Goal: Navigation & Orientation: Locate item on page

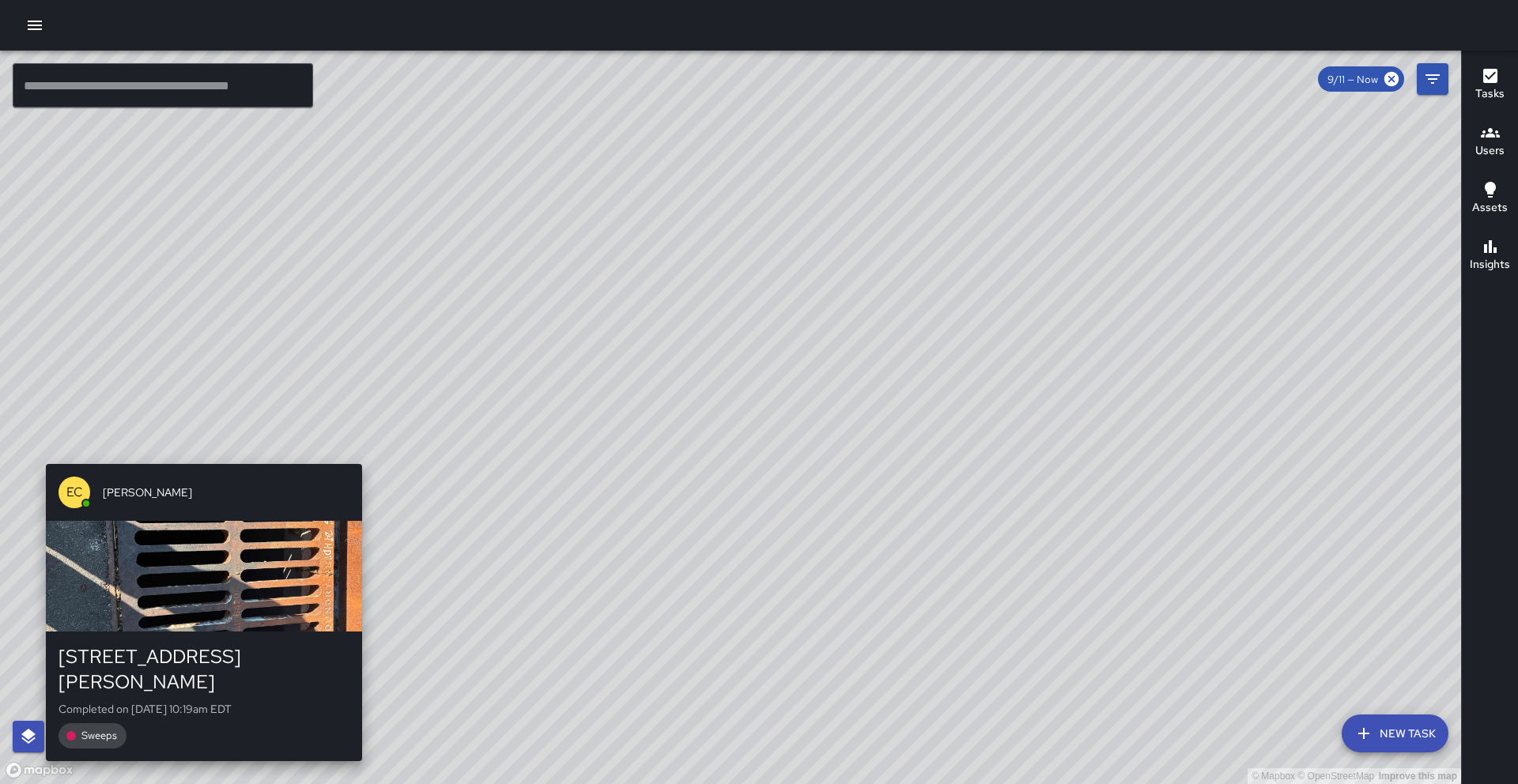
click at [199, 454] on div "© Mapbox © OpenStreetMap Improve this map EC [PERSON_NAME] [STREET_ADDRESS][PER…" at bounding box center [730, 417] width 1461 height 733
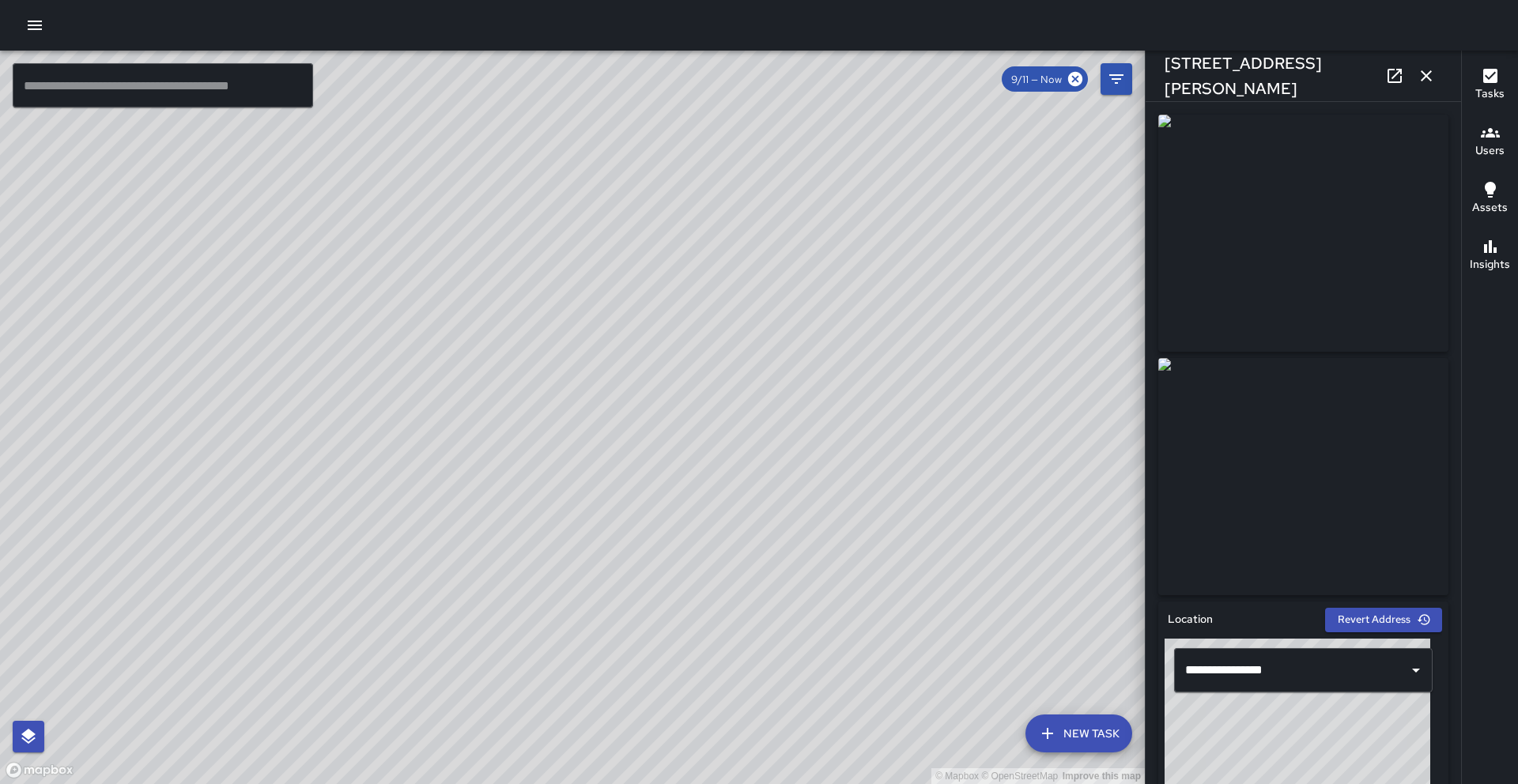
click at [1270, 460] on img at bounding box center [1303, 476] width 290 height 237
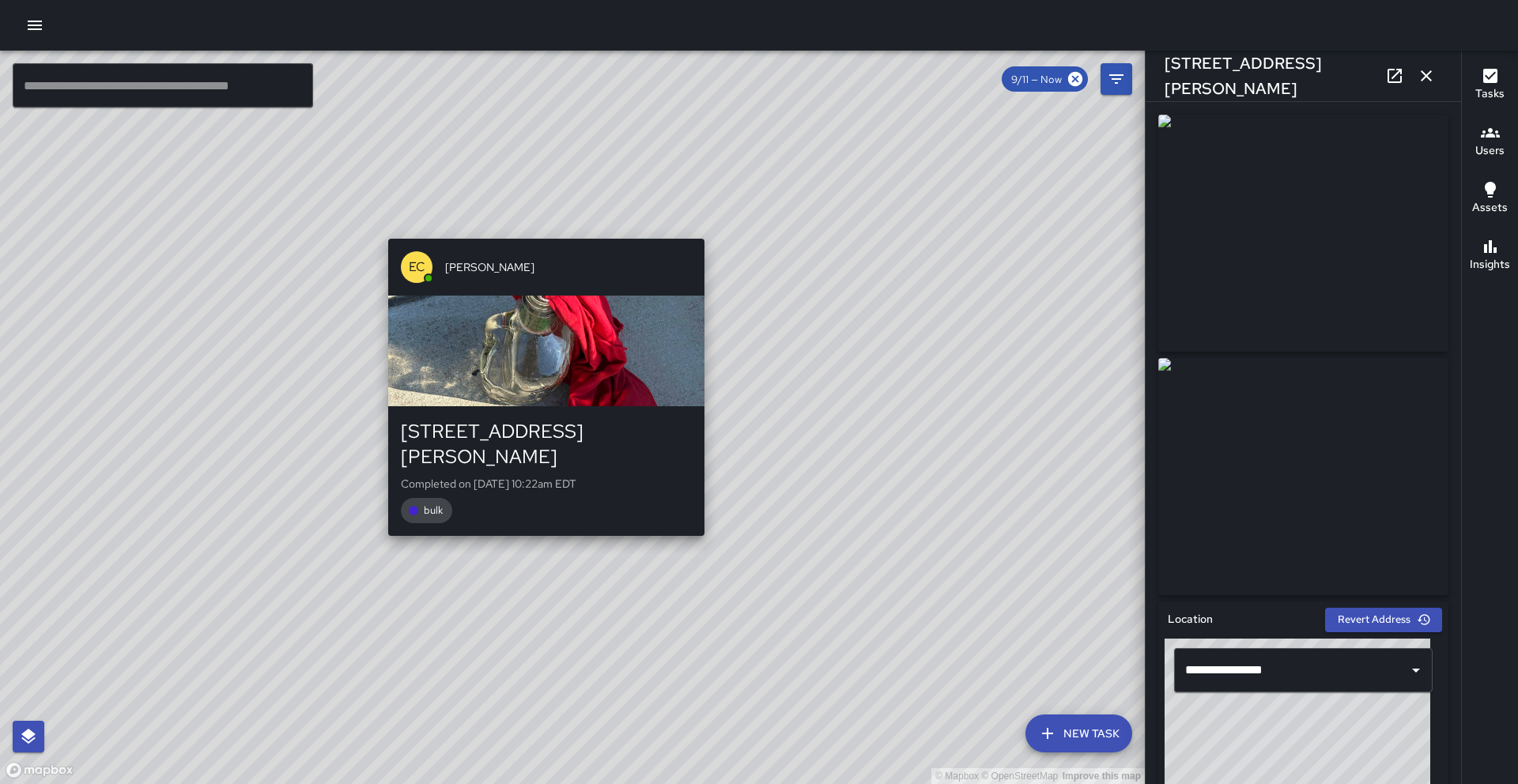
click at [542, 229] on div "© Mapbox © OpenStreetMap Improve this map EC [PERSON_NAME] [STREET_ADDRESS][PER…" at bounding box center [572, 417] width 1145 height 733
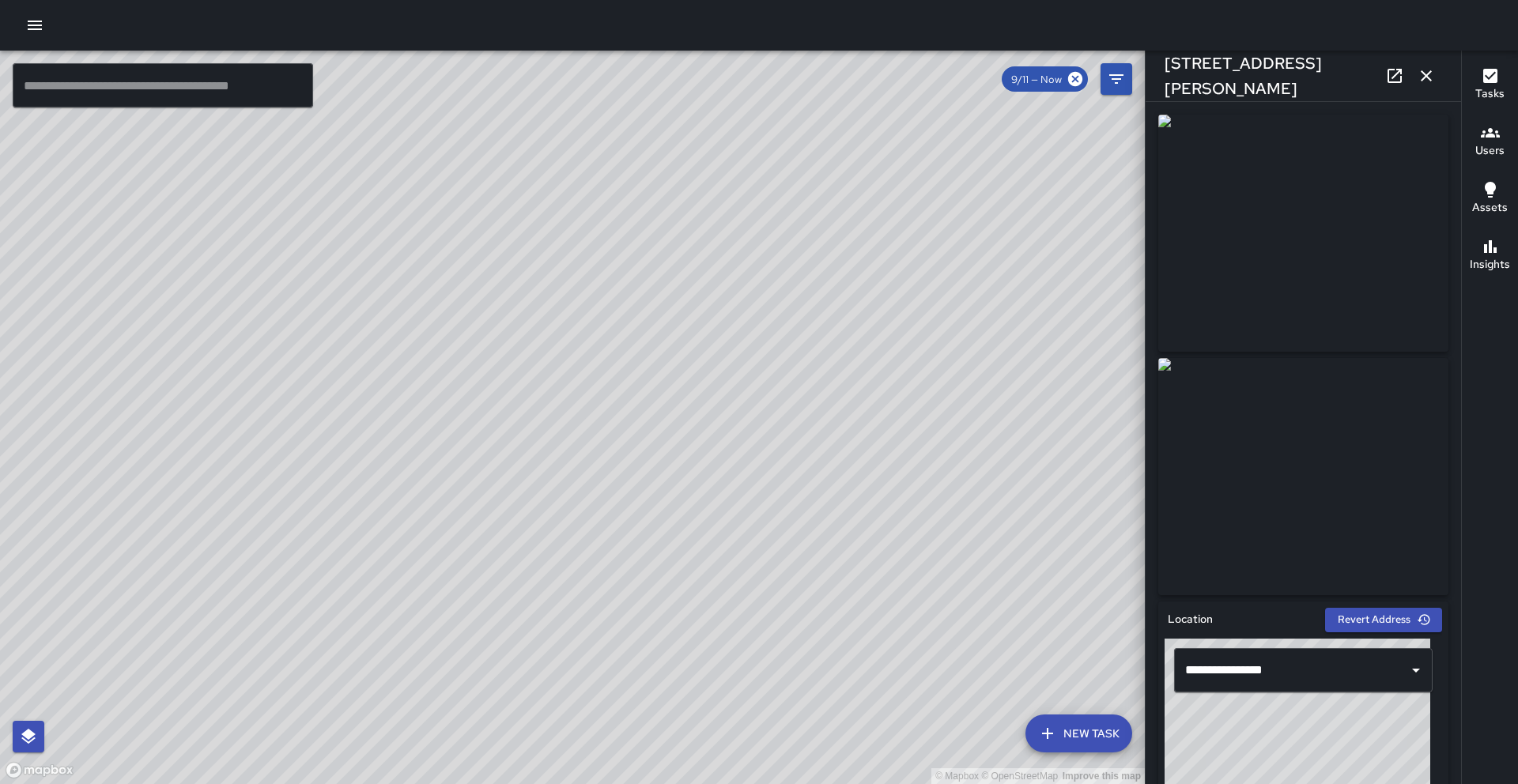
click at [1216, 279] on img at bounding box center [1303, 233] width 290 height 237
click at [125, 532] on div "© Mapbox © OpenStreetMap Improve this map EC [PERSON_NAME] [STREET_ADDRESS][PER…" at bounding box center [572, 417] width 1145 height 733
drag, startPoint x: 716, startPoint y: 530, endPoint x: 506, endPoint y: 419, distance: 237.5
click at [506, 419] on div "© Mapbox © OpenStreetMap Improve this map" at bounding box center [572, 417] width 1145 height 733
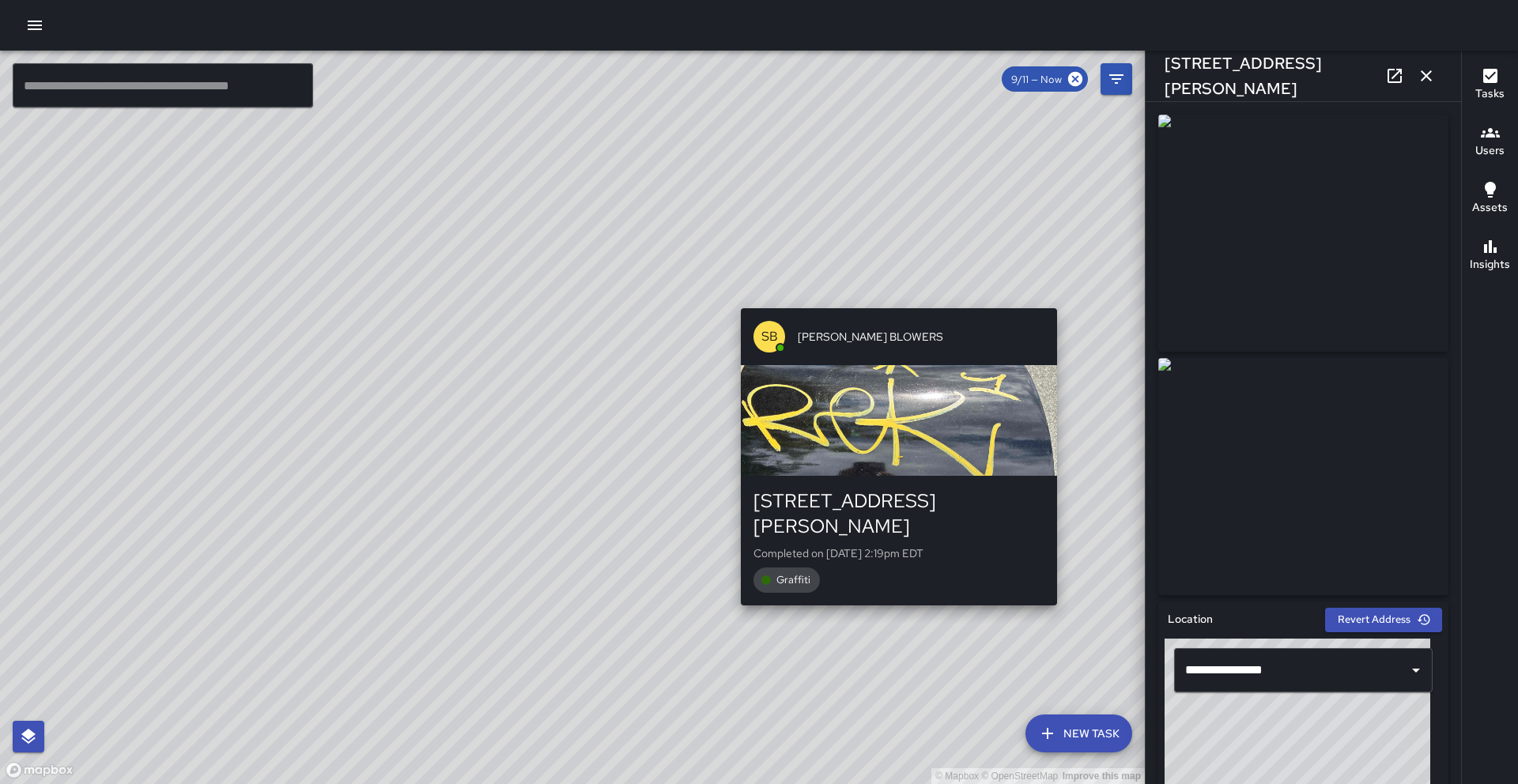
click at [1062, 589] on div "© Mapbox © OpenStreetMap Improve this map [PERSON_NAME] BLOWERS [STREET_ADDRESS…" at bounding box center [572, 417] width 1145 height 733
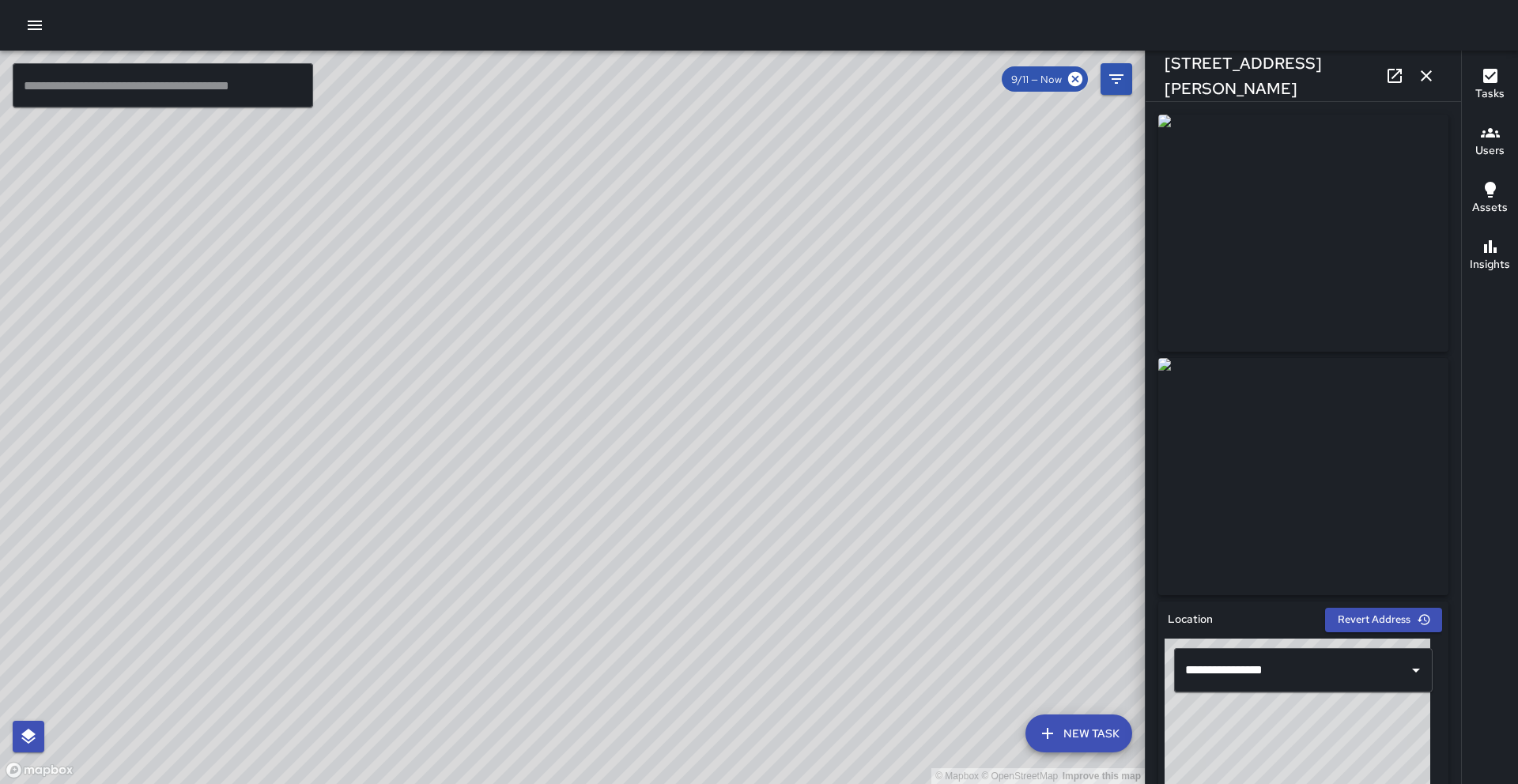
click at [198, 588] on div "© Mapbox © OpenStreetMap Improve this map" at bounding box center [572, 417] width 1145 height 733
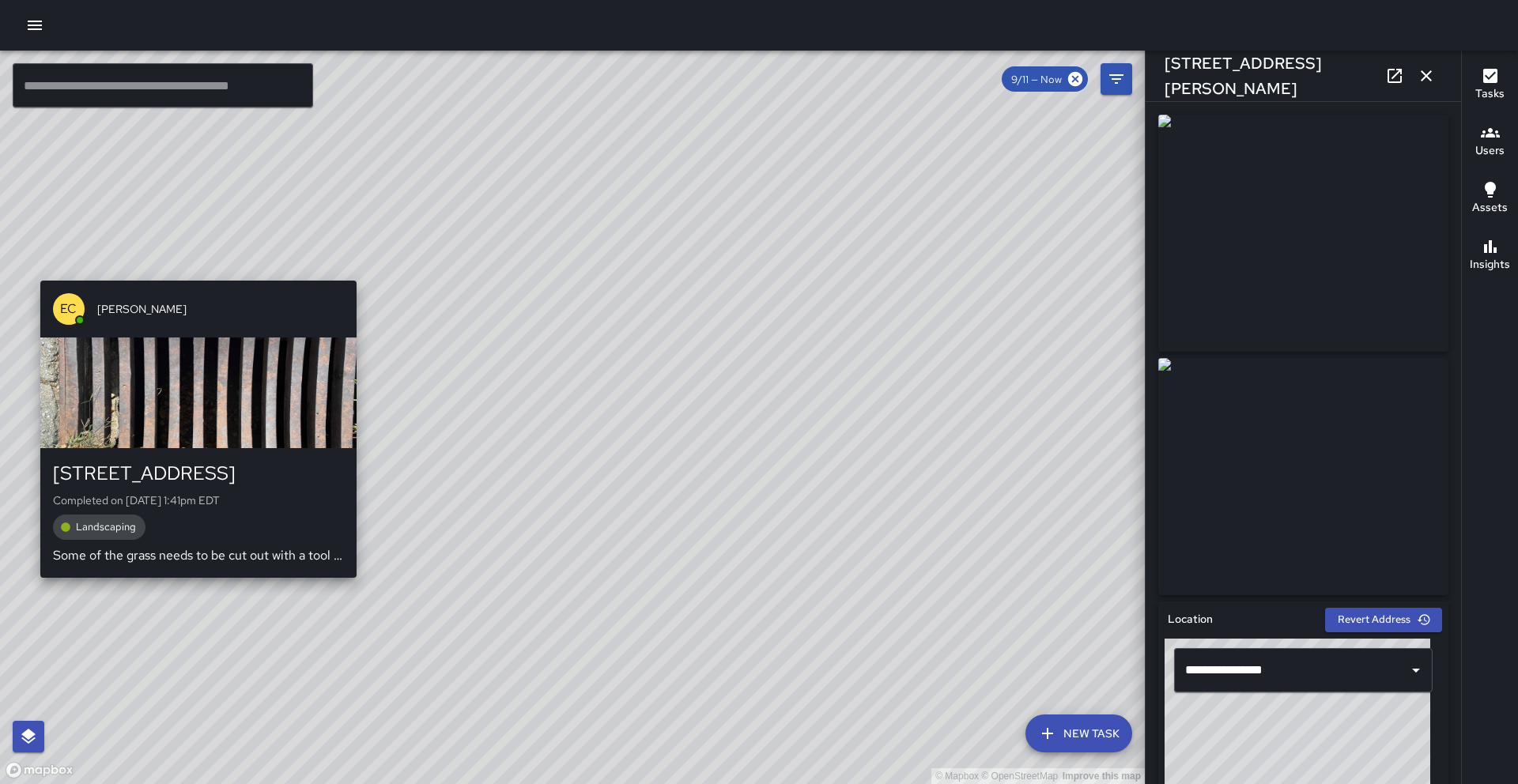
click at [193, 589] on div "© Mapbox © OpenStreetMap Improve this map EC [PERSON_NAME] [STREET_ADDRESS] Com…" at bounding box center [572, 417] width 1145 height 733
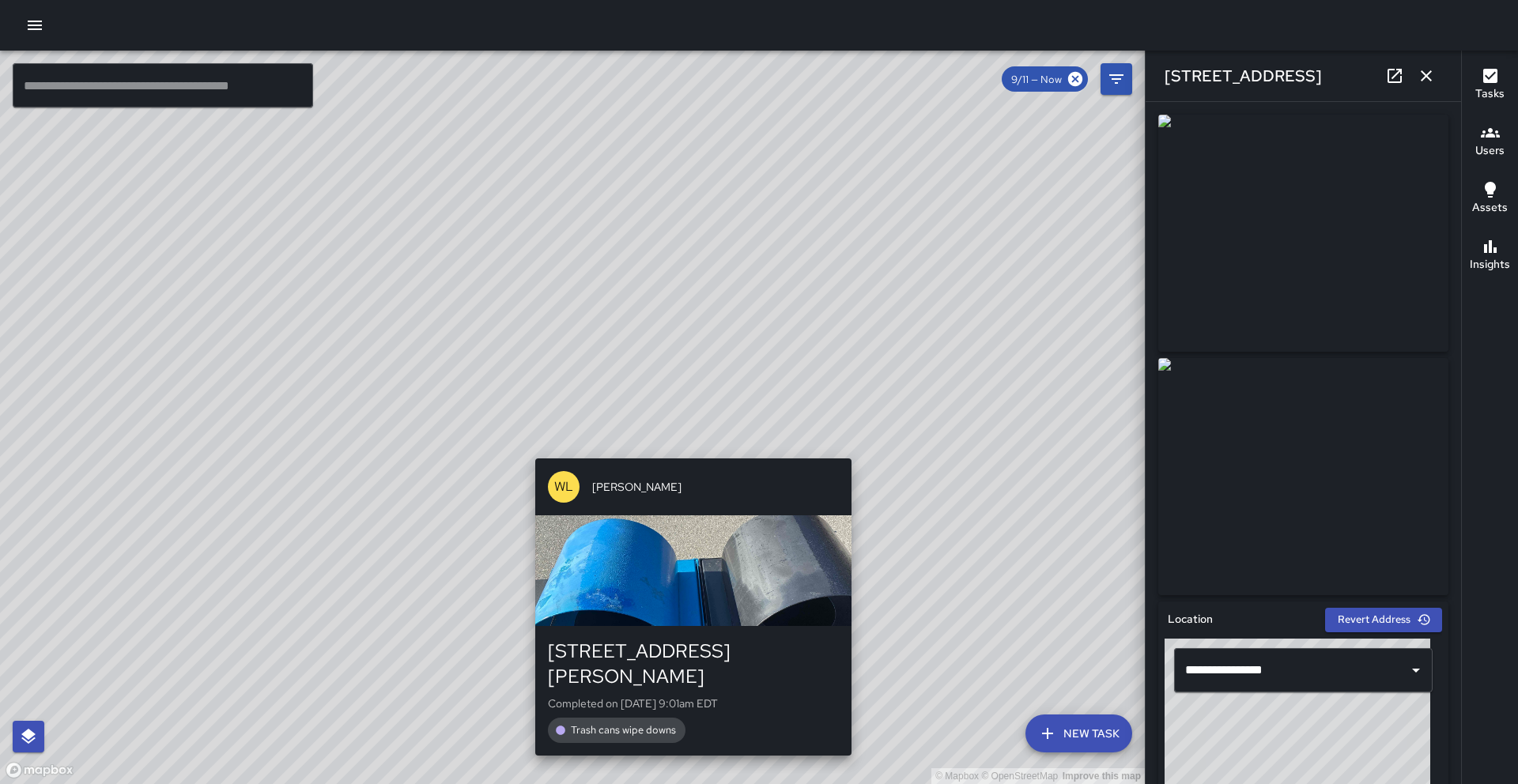
click at [860, 450] on div "© Mapbox © OpenStreetMap Improve this map [PERSON_NAME] [STREET_ADDRESS][PERSON…" at bounding box center [572, 417] width 1145 height 733
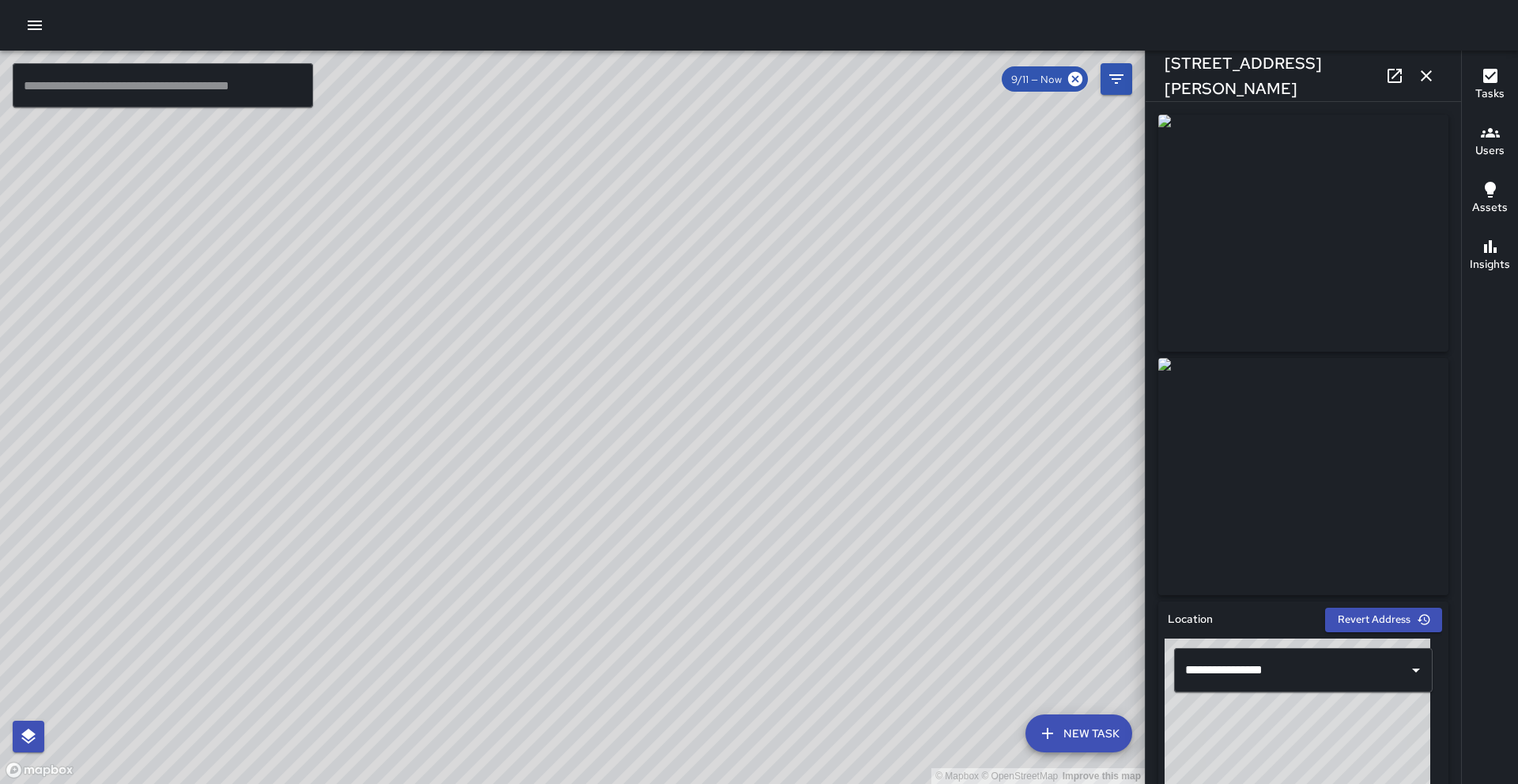
drag, startPoint x: 797, startPoint y: 655, endPoint x: 729, endPoint y: 388, distance: 275.5
click at [729, 388] on div "© Mapbox © OpenStreetMap Improve this map" at bounding box center [572, 417] width 1145 height 733
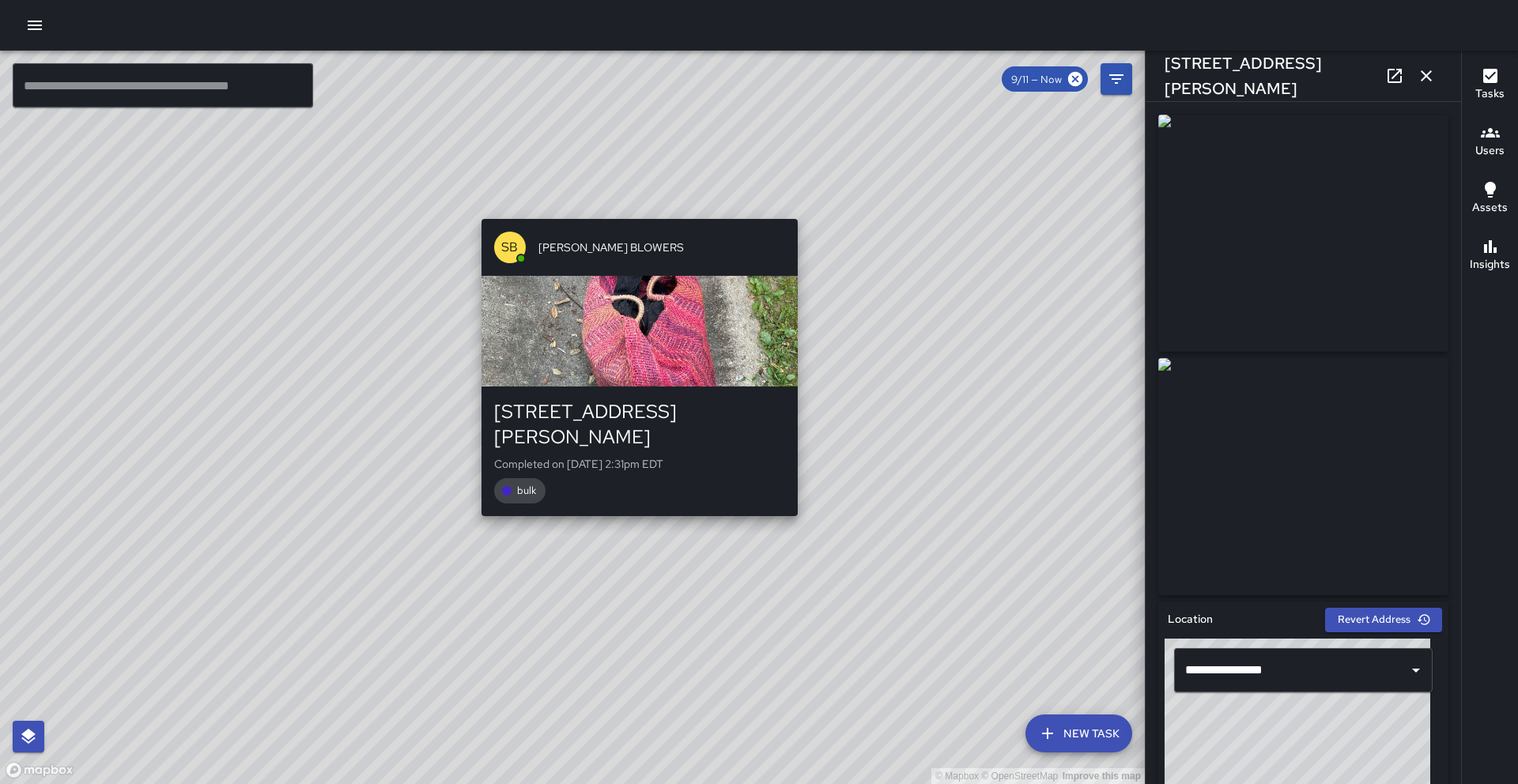
click at [630, 498] on div "© Mapbox © OpenStreetMap Improve this map [PERSON_NAME] BLOWERS [STREET_ADDRESS…" at bounding box center [572, 417] width 1145 height 733
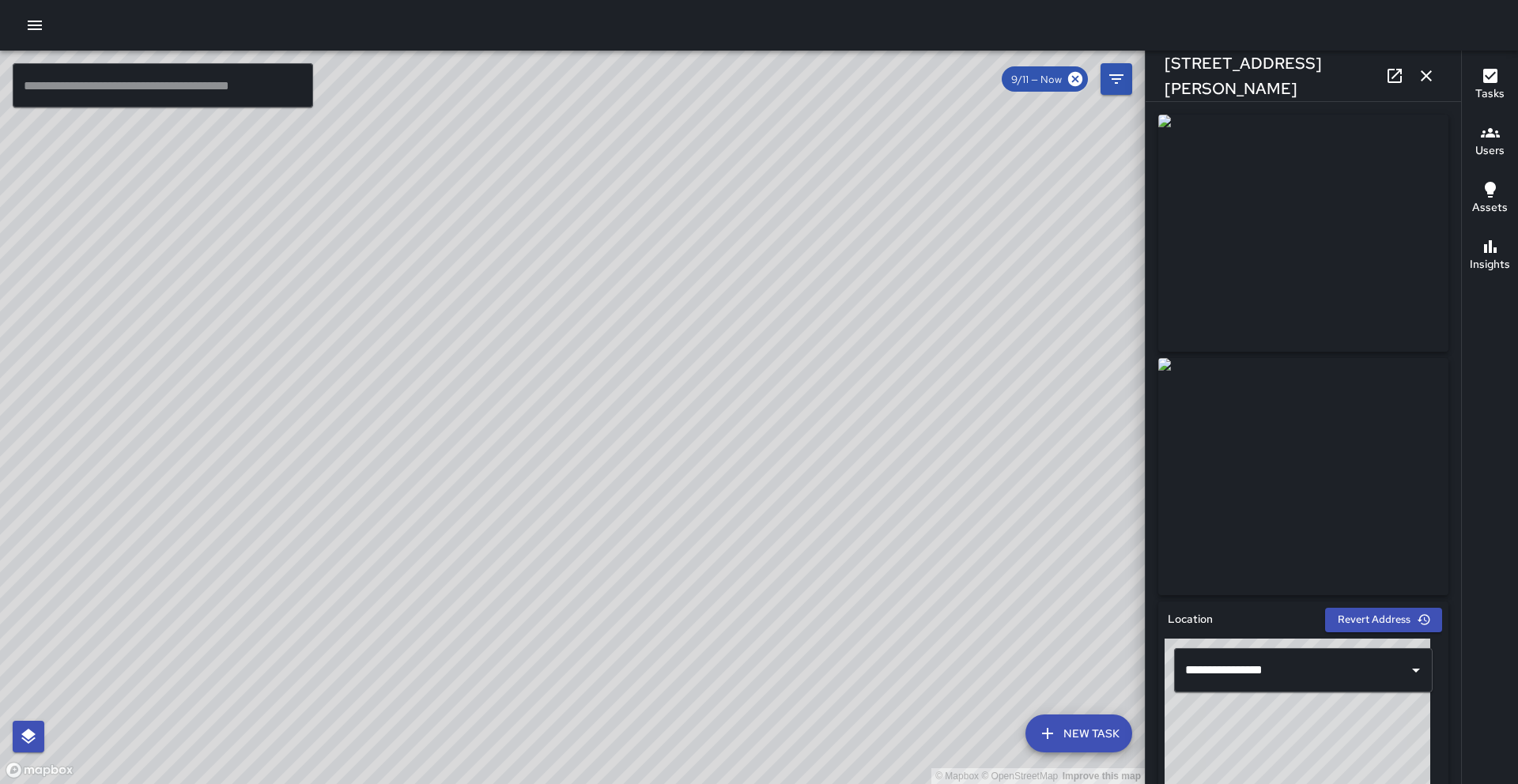
drag, startPoint x: 886, startPoint y: 614, endPoint x: 500, endPoint y: 598, distance: 386.3
click at [500, 598] on div "© Mapbox © OpenStreetMap Improve this map" at bounding box center [572, 417] width 1145 height 733
drag, startPoint x: 772, startPoint y: 504, endPoint x: 779, endPoint y: 716, distance: 212.1
click at [779, 716] on div "© Mapbox © OpenStreetMap Improve this map" at bounding box center [572, 417] width 1145 height 733
drag, startPoint x: 819, startPoint y: 415, endPoint x: 832, endPoint y: 645, distance: 230.4
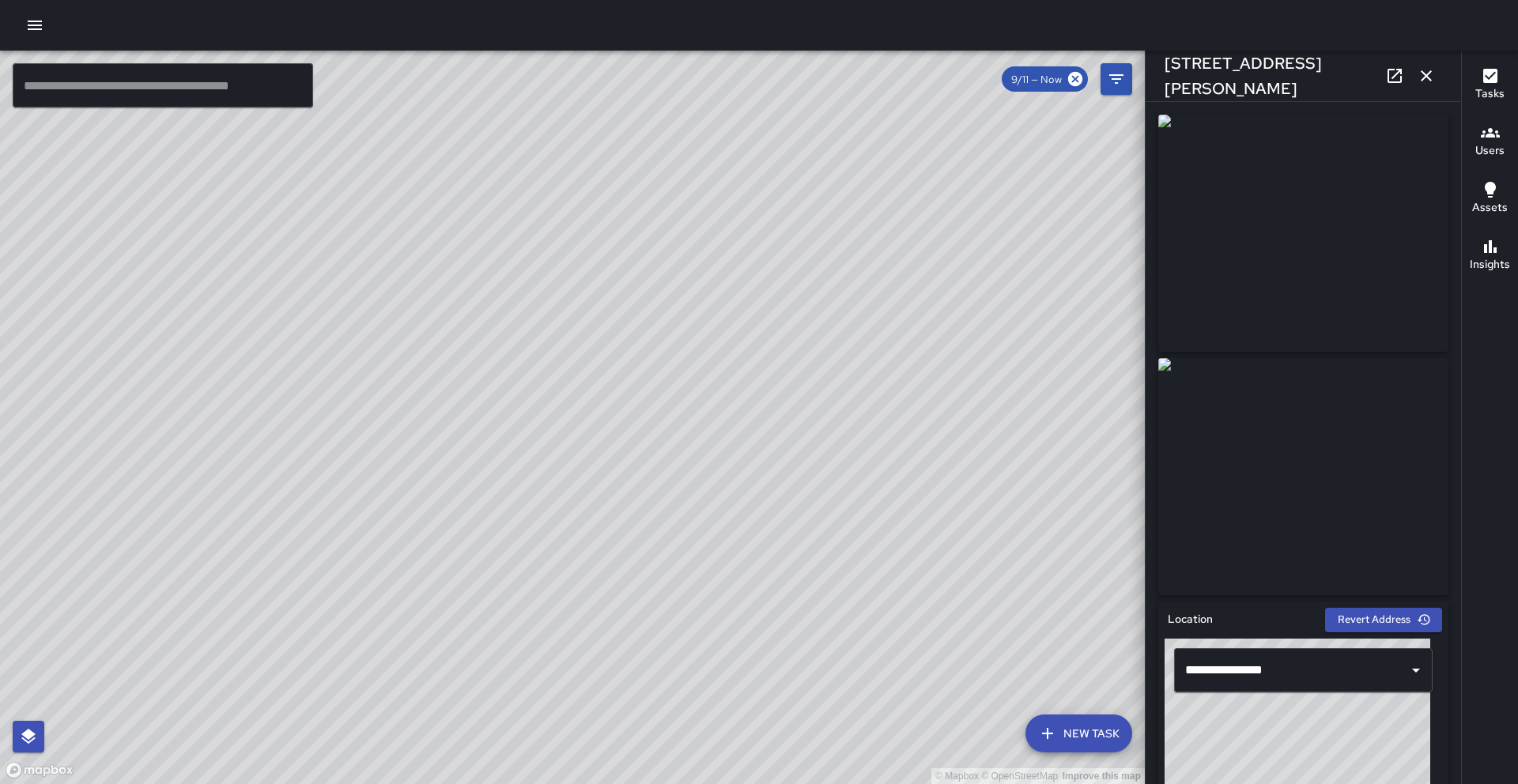
click at [850, 667] on div "© Mapbox © OpenStreetMap Improve this map" at bounding box center [572, 417] width 1145 height 733
drag, startPoint x: 681, startPoint y: 424, endPoint x: 507, endPoint y: 646, distance: 282.1
click at [507, 648] on div "© Mapbox © OpenStreetMap Improve this map" at bounding box center [572, 417] width 1145 height 733
drag, startPoint x: 842, startPoint y: 351, endPoint x: 660, endPoint y: 590, distance: 300.4
click at [660, 590] on div "© Mapbox © OpenStreetMap Improve this map" at bounding box center [572, 417] width 1145 height 733
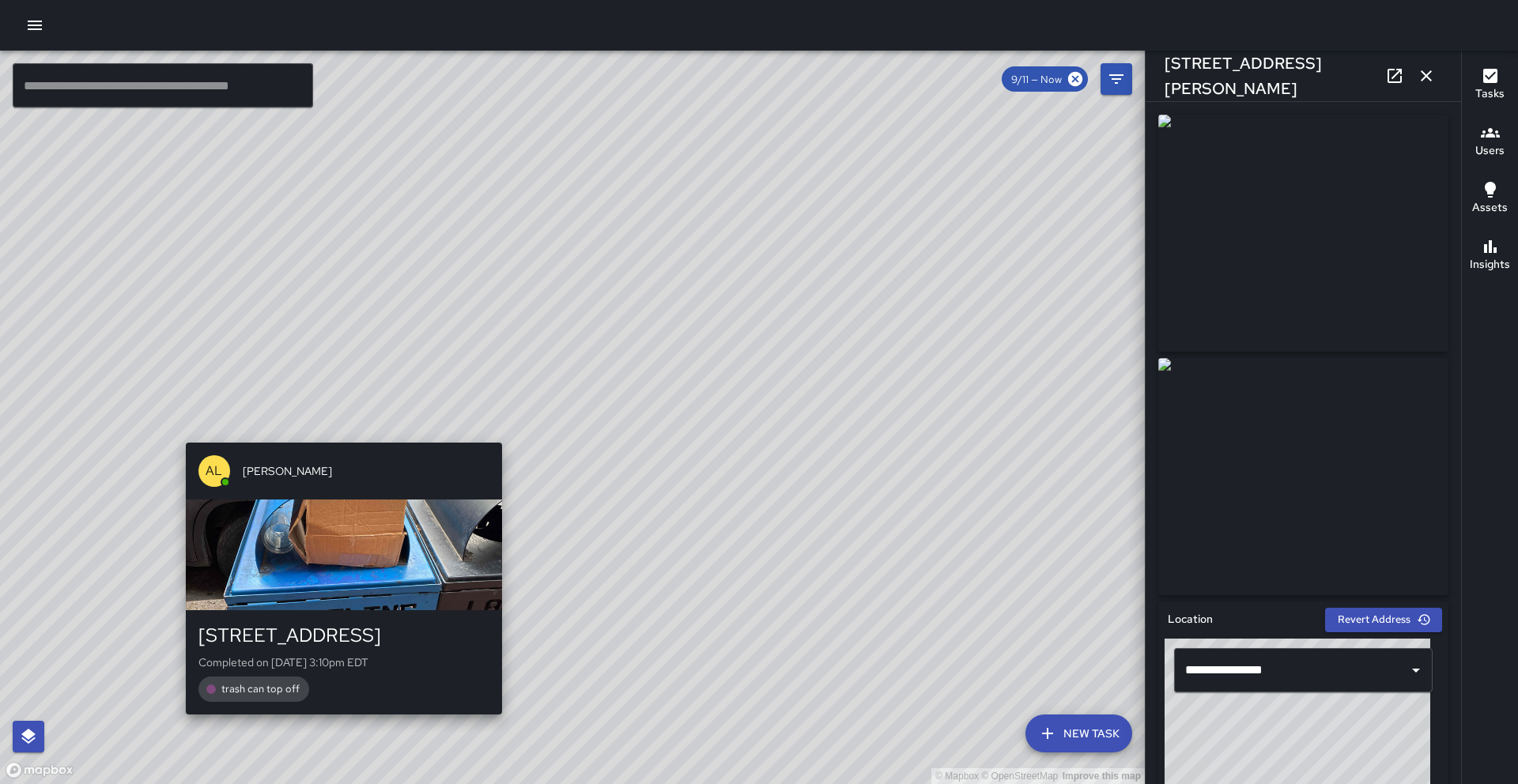
click at [340, 430] on div "© Mapbox © OpenStreetMap Improve this map AL [PERSON_NAME] [STREET_ADDRESS] Com…" at bounding box center [572, 417] width 1145 height 733
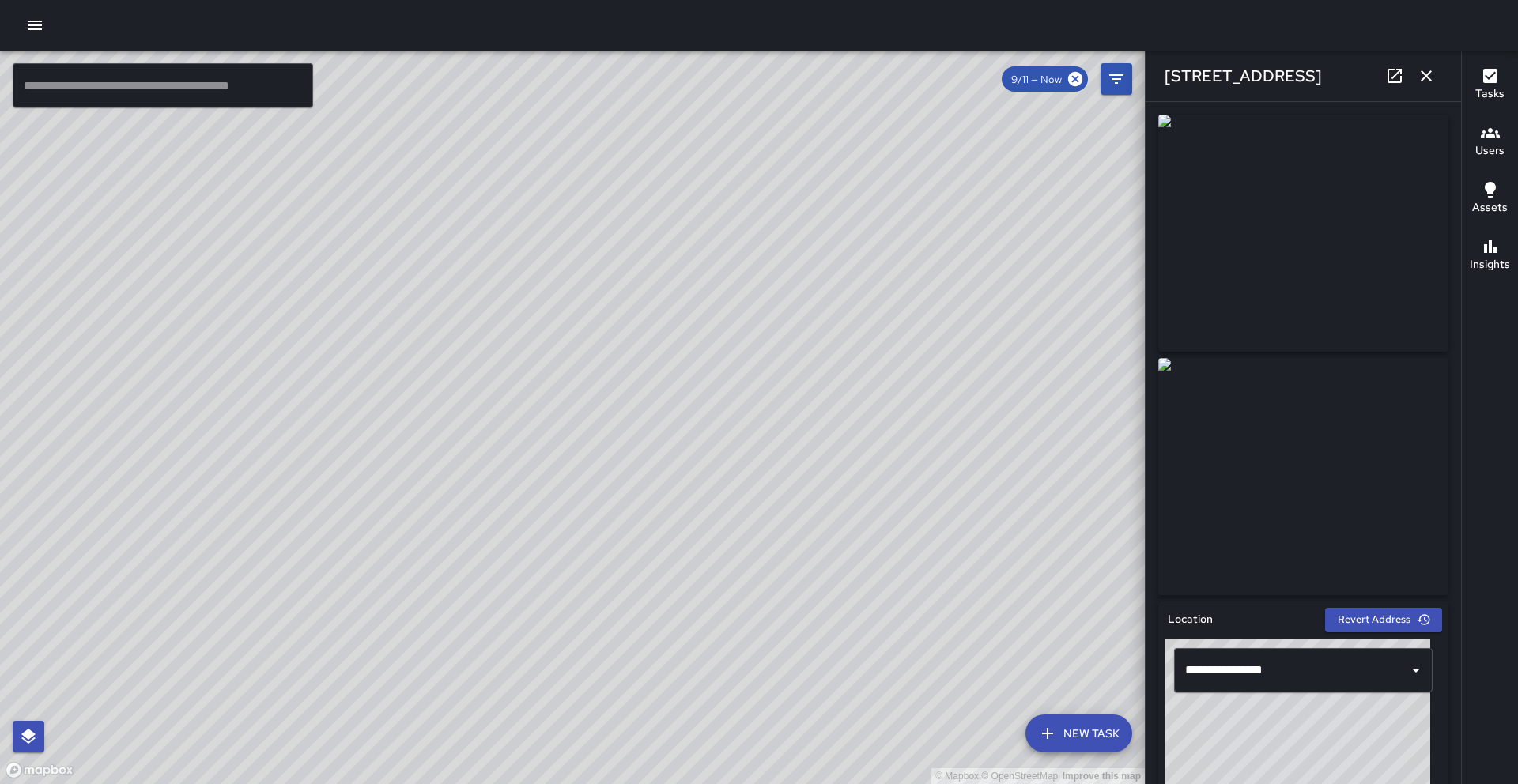
drag, startPoint x: 576, startPoint y: 576, endPoint x: 661, endPoint y: 535, distance: 94.4
click at [661, 535] on div "© Mapbox © OpenStreetMap Improve this map" at bounding box center [572, 417] width 1145 height 733
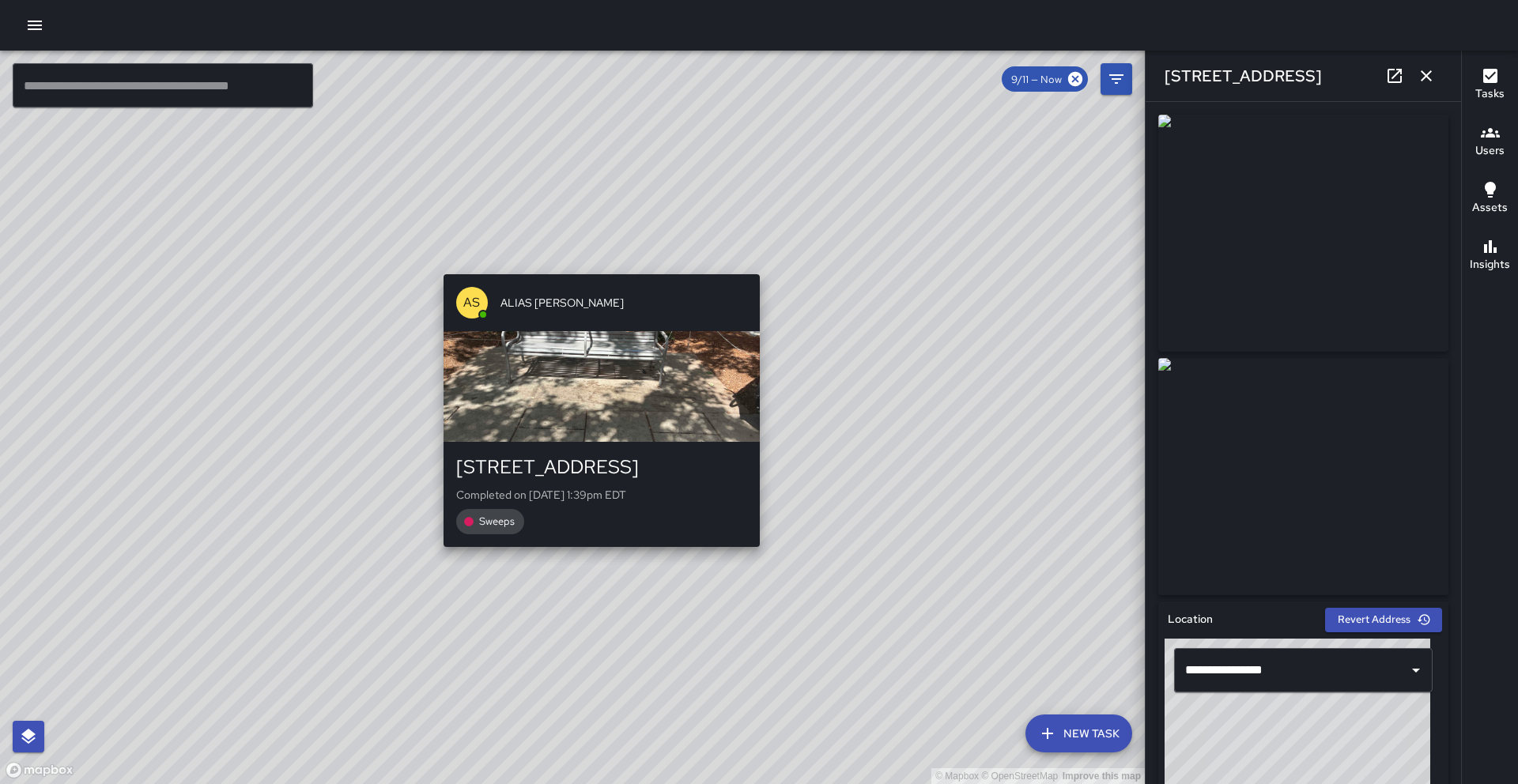
click at [593, 552] on div "© Mapbox © OpenStreetMap Improve this map AS ALIAS [PERSON_NAME][GEOGRAPHIC_DAT…" at bounding box center [572, 417] width 1145 height 733
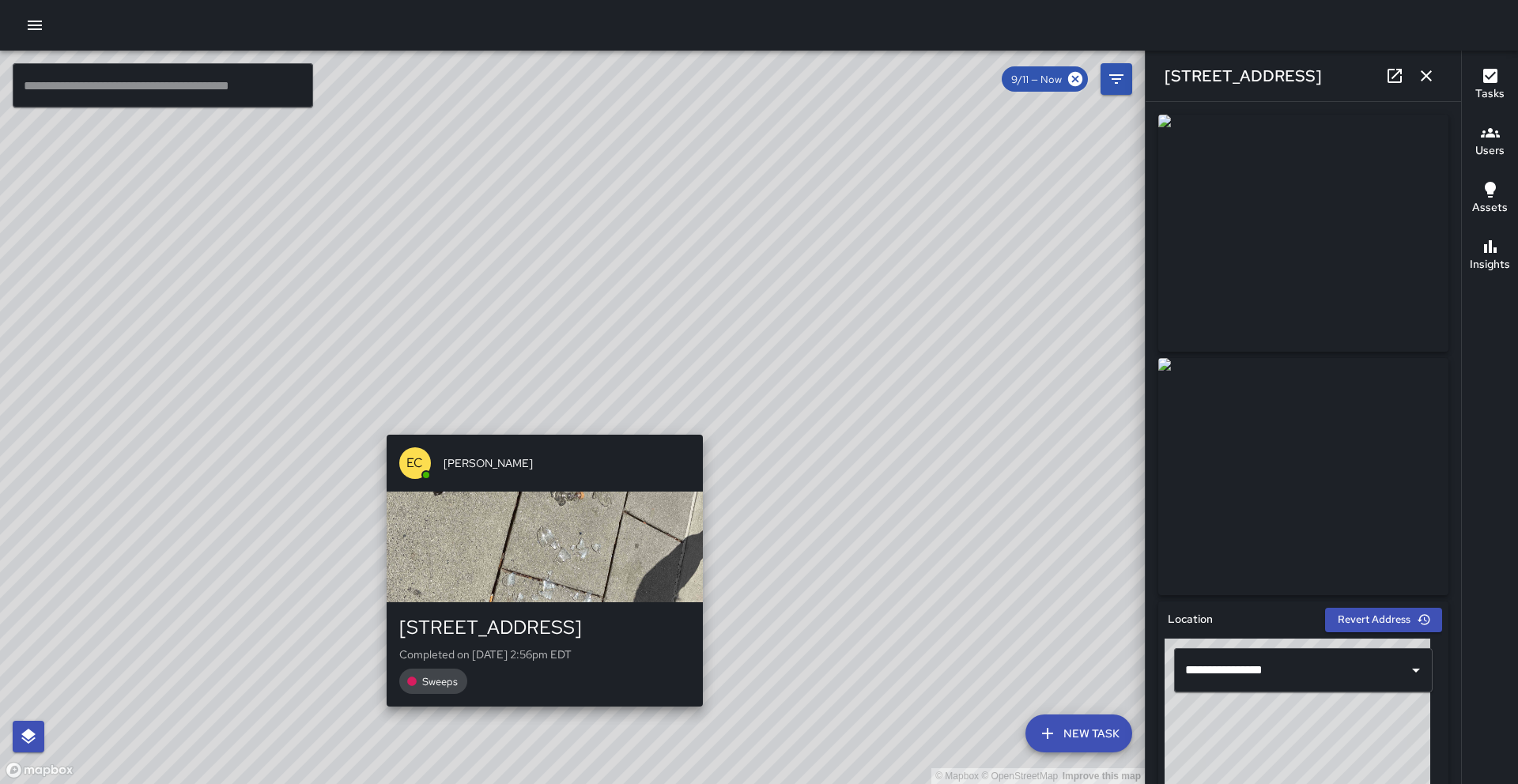
click at [539, 426] on div "© Mapbox © OpenStreetMap Improve this map EC [PERSON_NAME][GEOGRAPHIC_DATA][STR…" at bounding box center [572, 417] width 1145 height 733
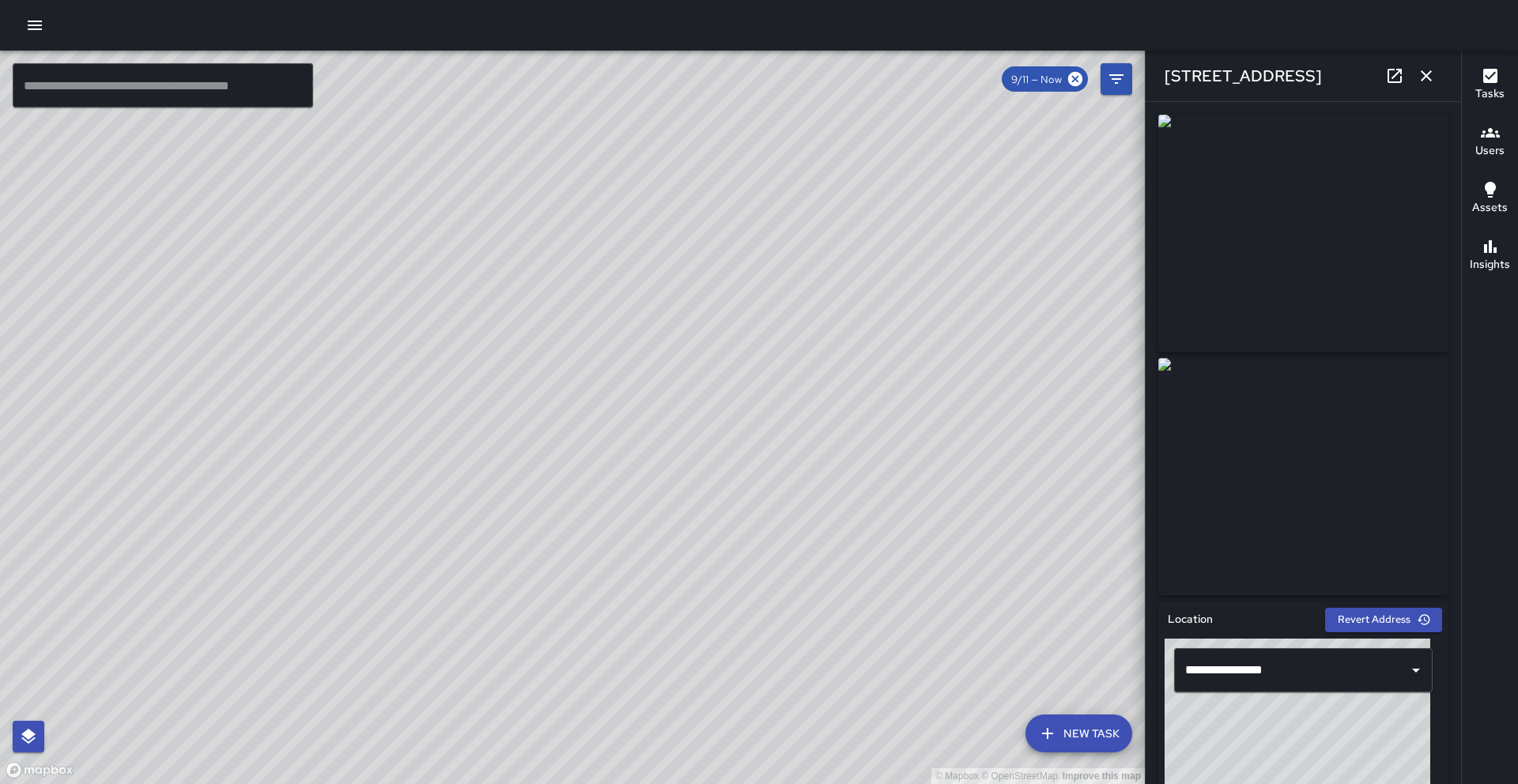
scroll to position [3, 0]
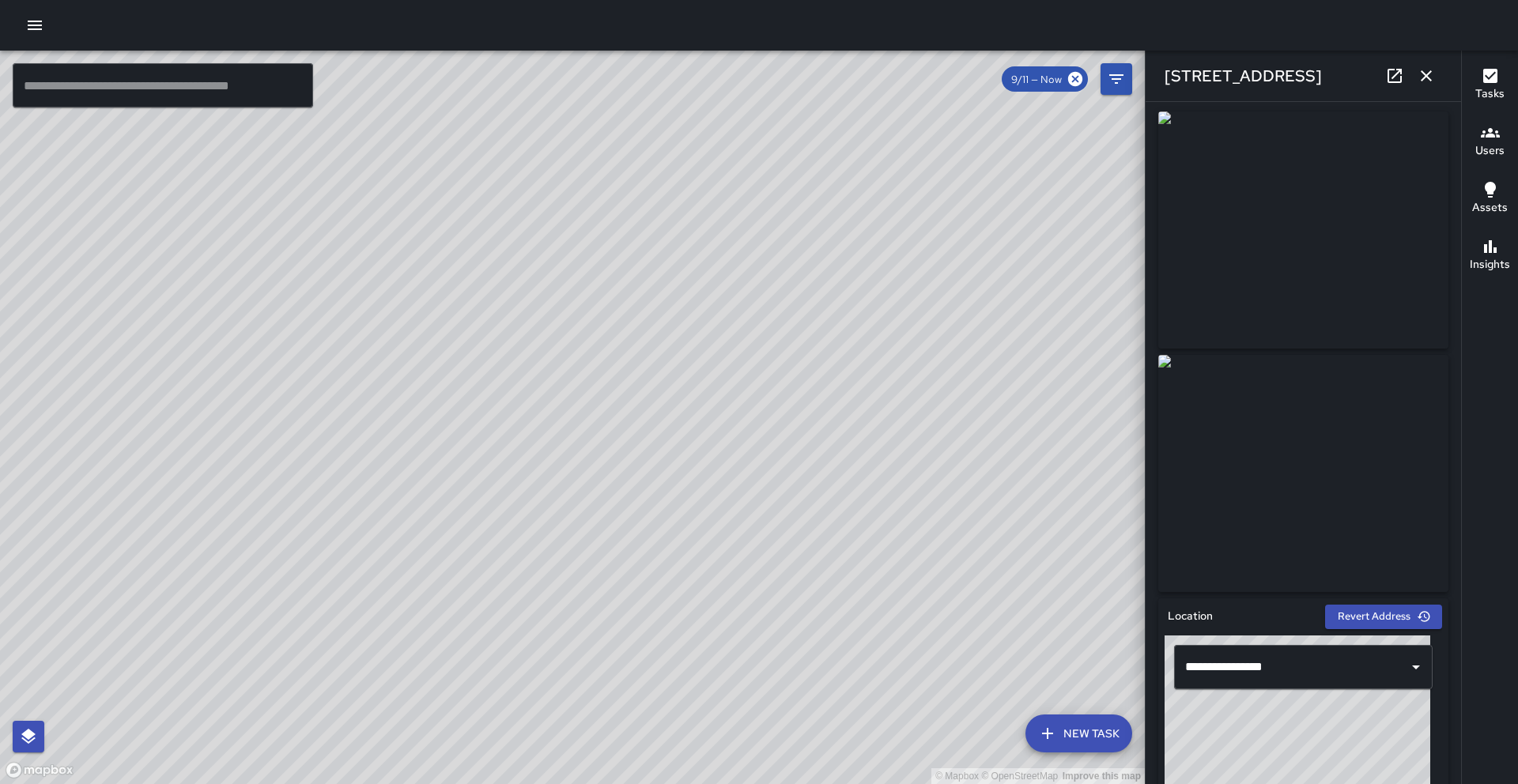
drag, startPoint x: 889, startPoint y: 392, endPoint x: 739, endPoint y: 490, distance: 179.2
click at [738, 490] on div "© Mapbox © OpenStreetMap Improve this map" at bounding box center [572, 417] width 1145 height 733
drag, startPoint x: 751, startPoint y: 470, endPoint x: 798, endPoint y: 334, distance: 143.9
click at [798, 334] on div "© Mapbox © OpenStreetMap Improve this map" at bounding box center [572, 417] width 1145 height 733
drag, startPoint x: 774, startPoint y: 344, endPoint x: 744, endPoint y: 426, distance: 87.3
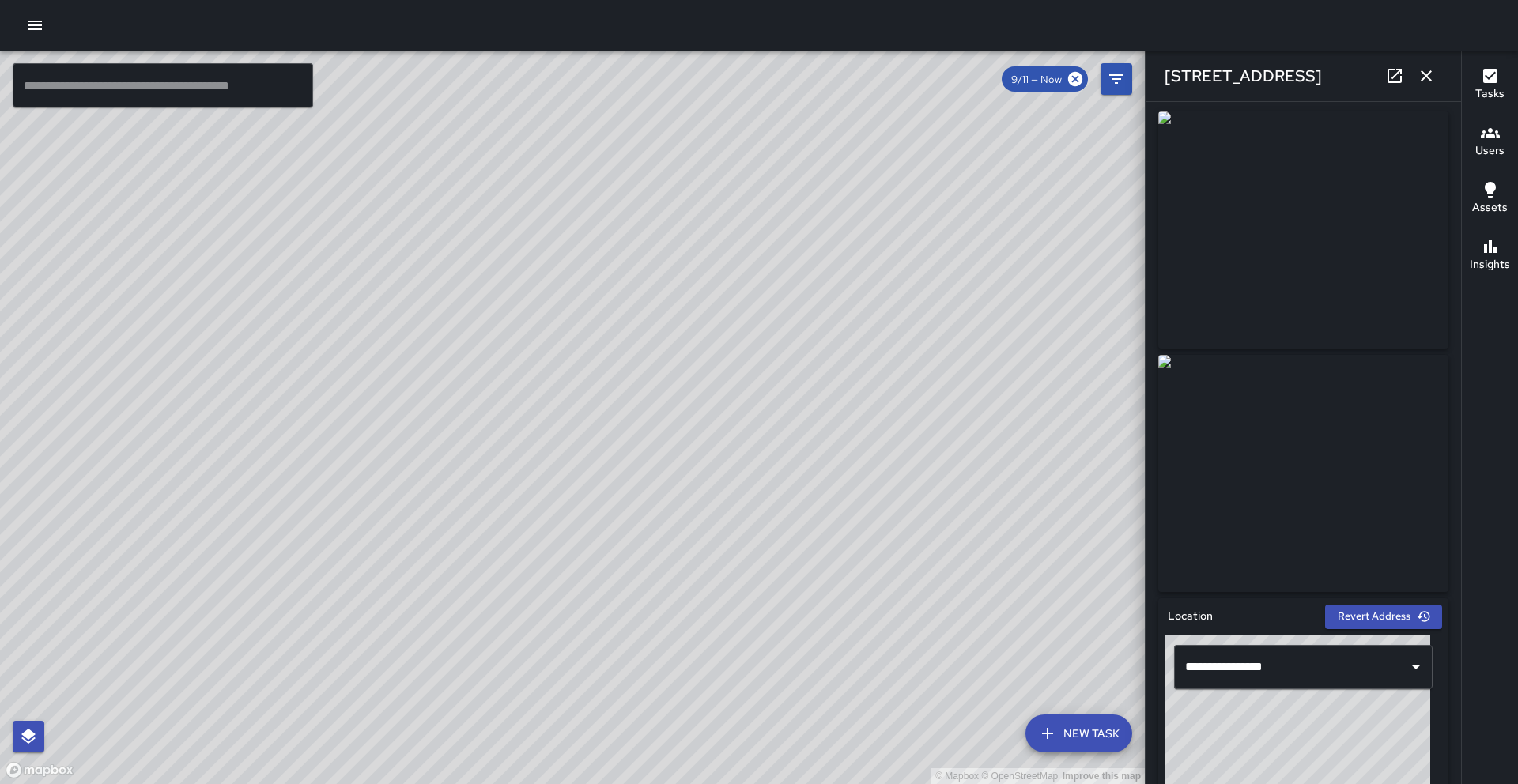
click at [744, 426] on div "© Mapbox © OpenStreetMap Improve this map" at bounding box center [572, 417] width 1145 height 733
